Goal: Task Accomplishment & Management: Use online tool/utility

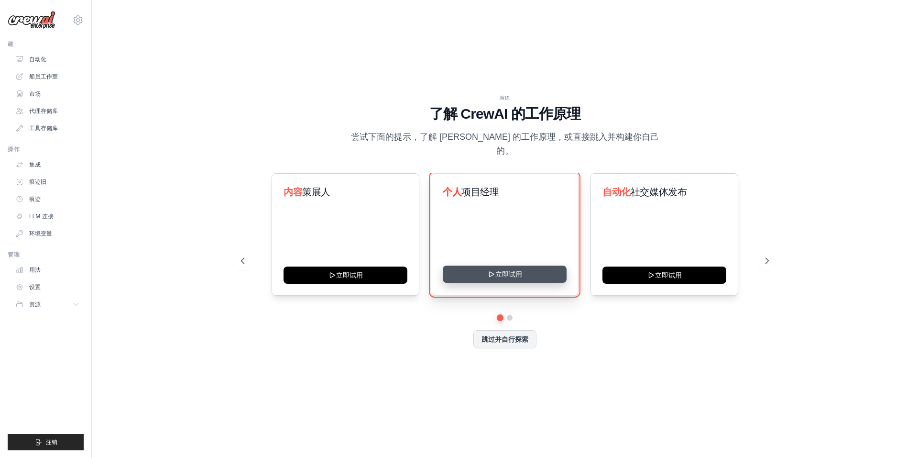
click at [496, 265] on button "立即试用" at bounding box center [505, 273] width 124 height 17
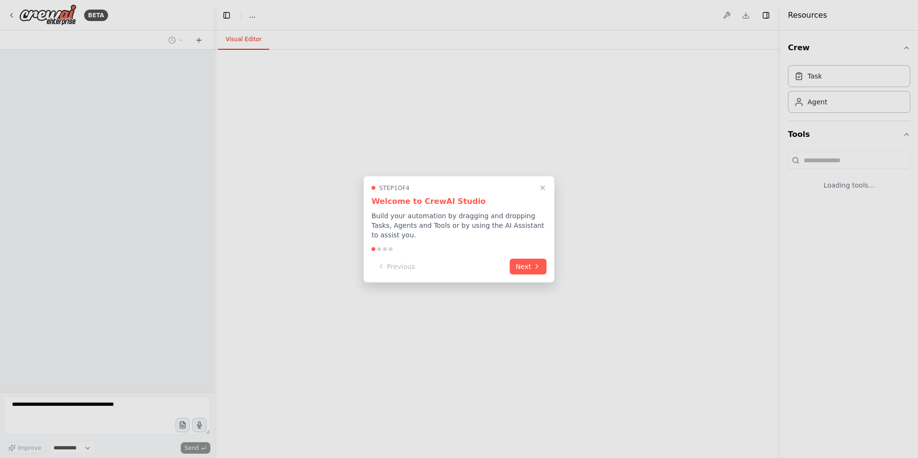
select select "****"
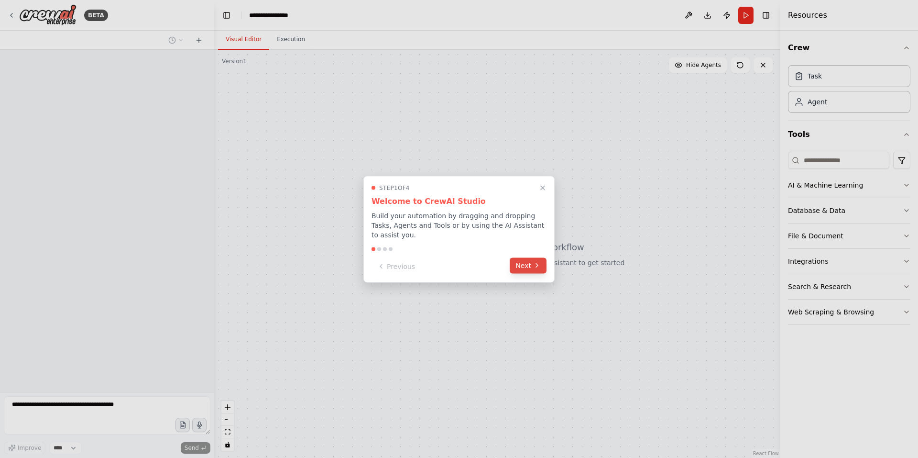
click at [535, 264] on icon at bounding box center [537, 266] width 8 height 8
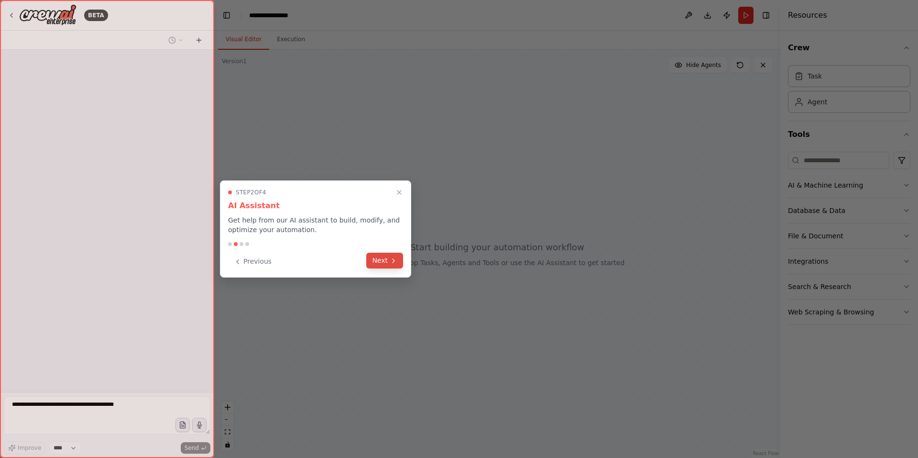
click at [402, 260] on button "Next" at bounding box center [384, 261] width 37 height 16
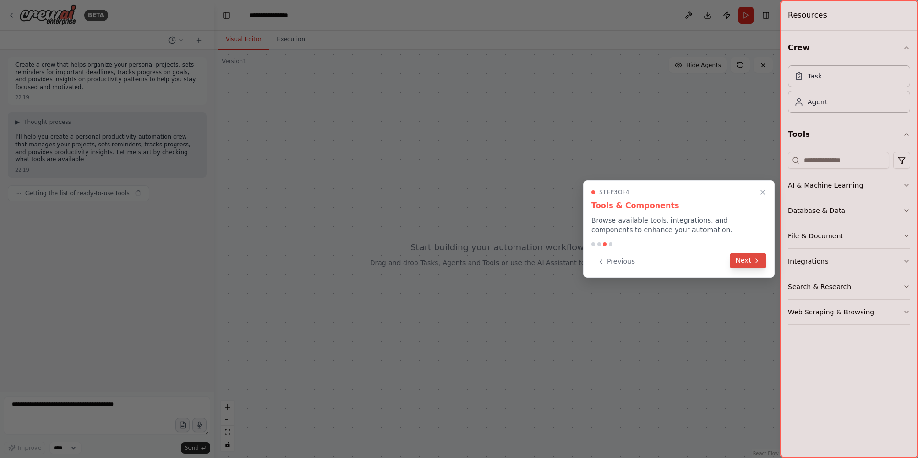
click at [750, 265] on button "Next" at bounding box center [748, 261] width 37 height 16
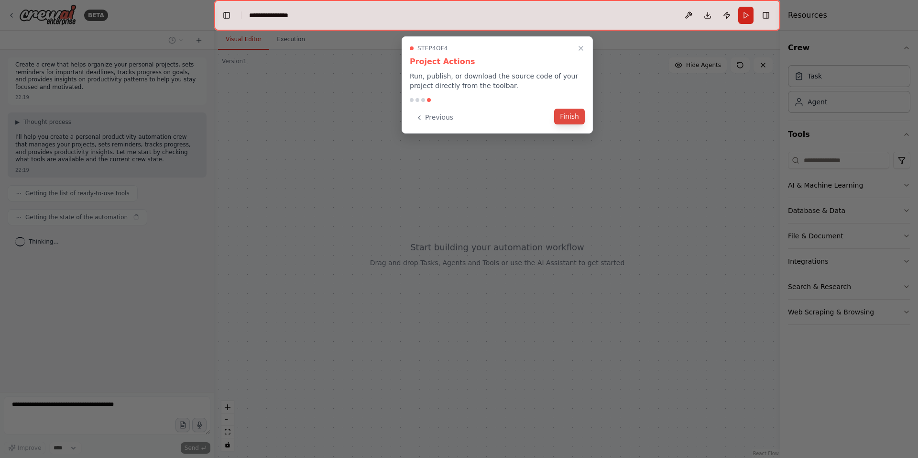
click at [574, 124] on div "Previous Finish" at bounding box center [497, 118] width 175 height 16
click at [574, 116] on button "Finish" at bounding box center [569, 117] width 31 height 16
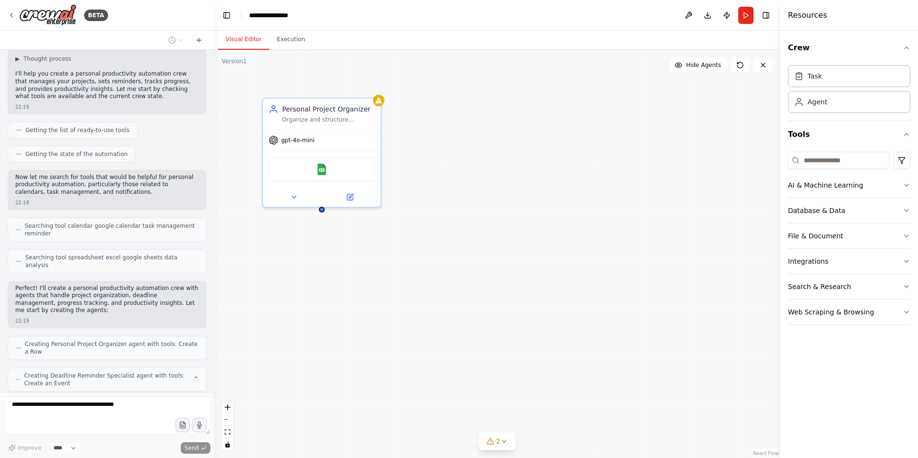
scroll to position [95, 0]
